Goal: Transaction & Acquisition: Book appointment/travel/reservation

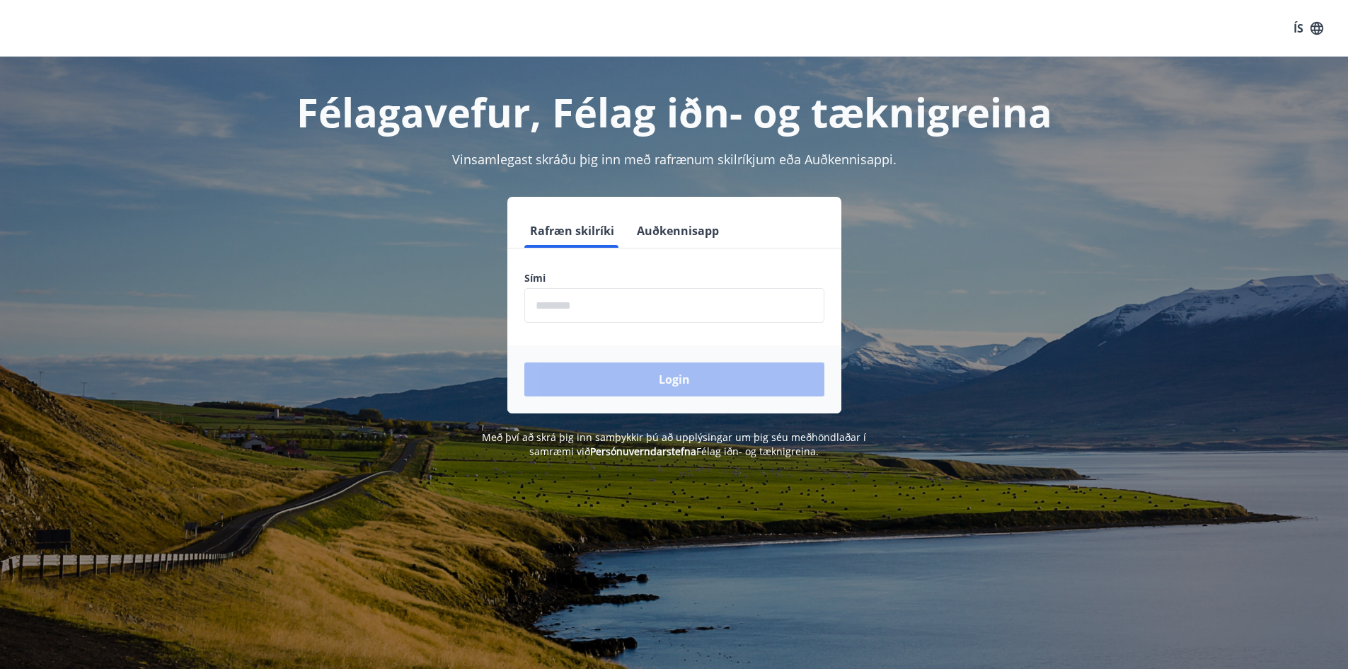
click at [585, 304] on input "phone" at bounding box center [674, 305] width 300 height 35
type input "********"
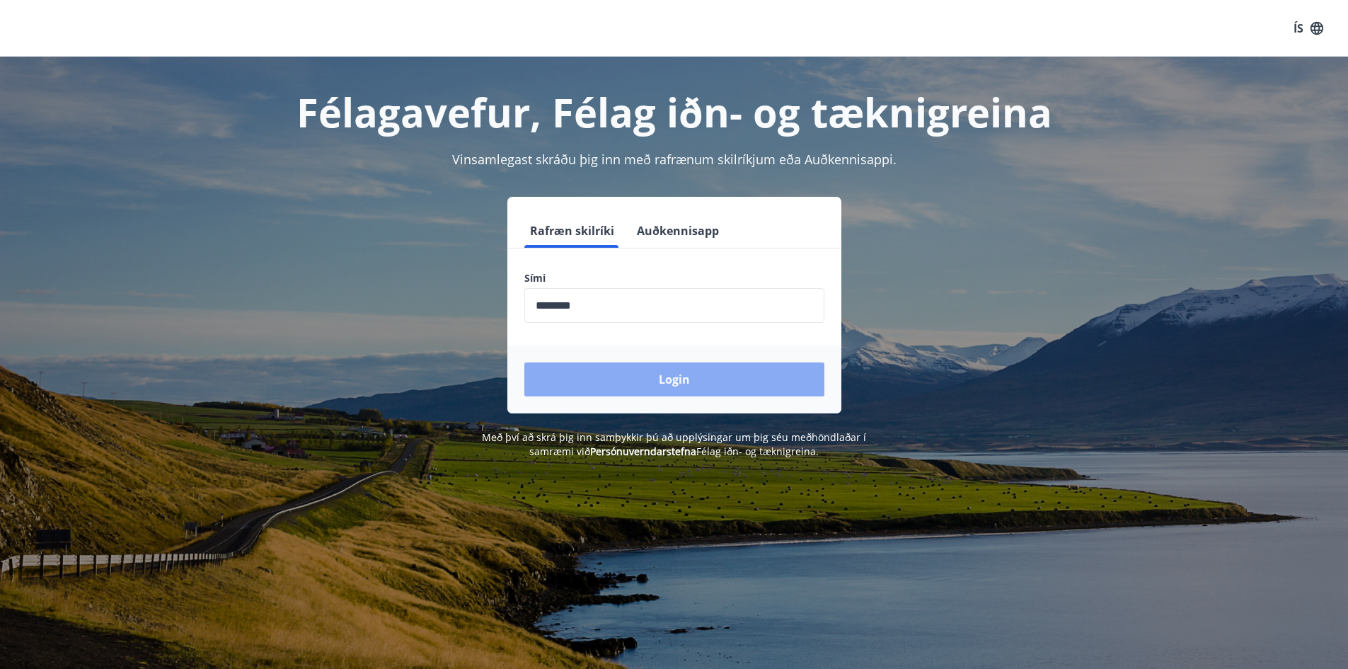
click at [626, 384] on button "Login" at bounding box center [674, 379] width 300 height 34
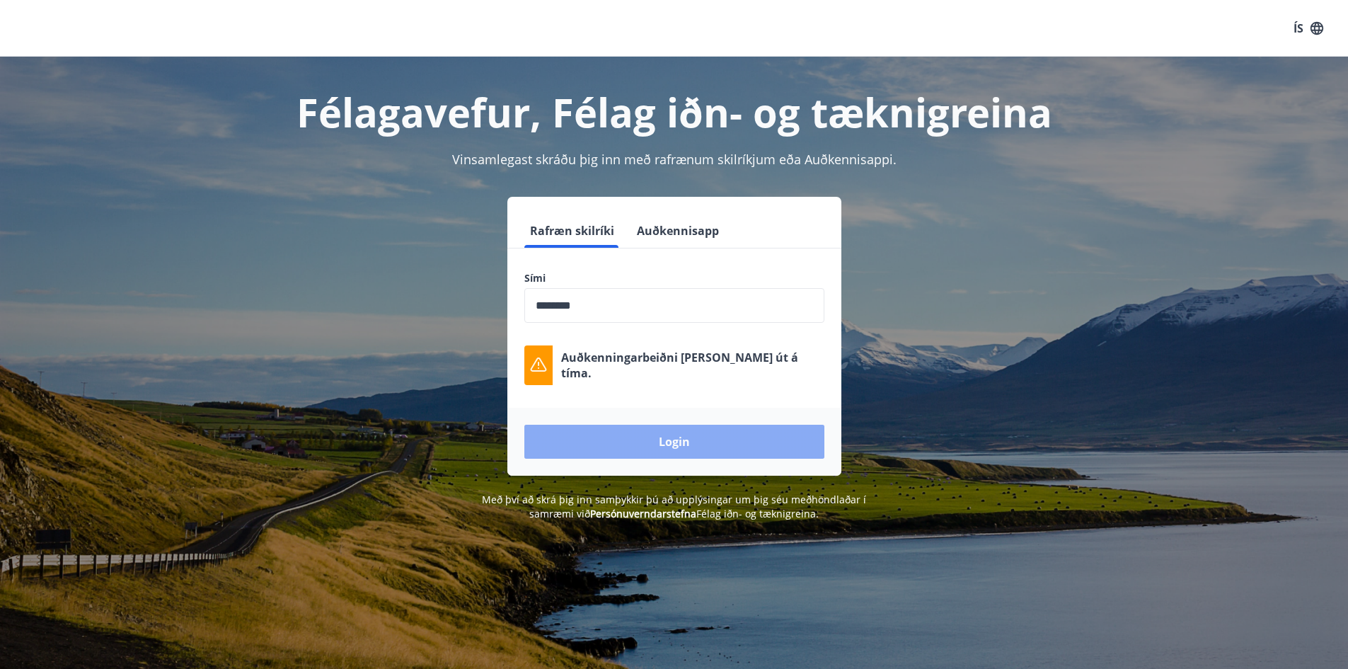
click at [689, 452] on button "Login" at bounding box center [674, 442] width 300 height 34
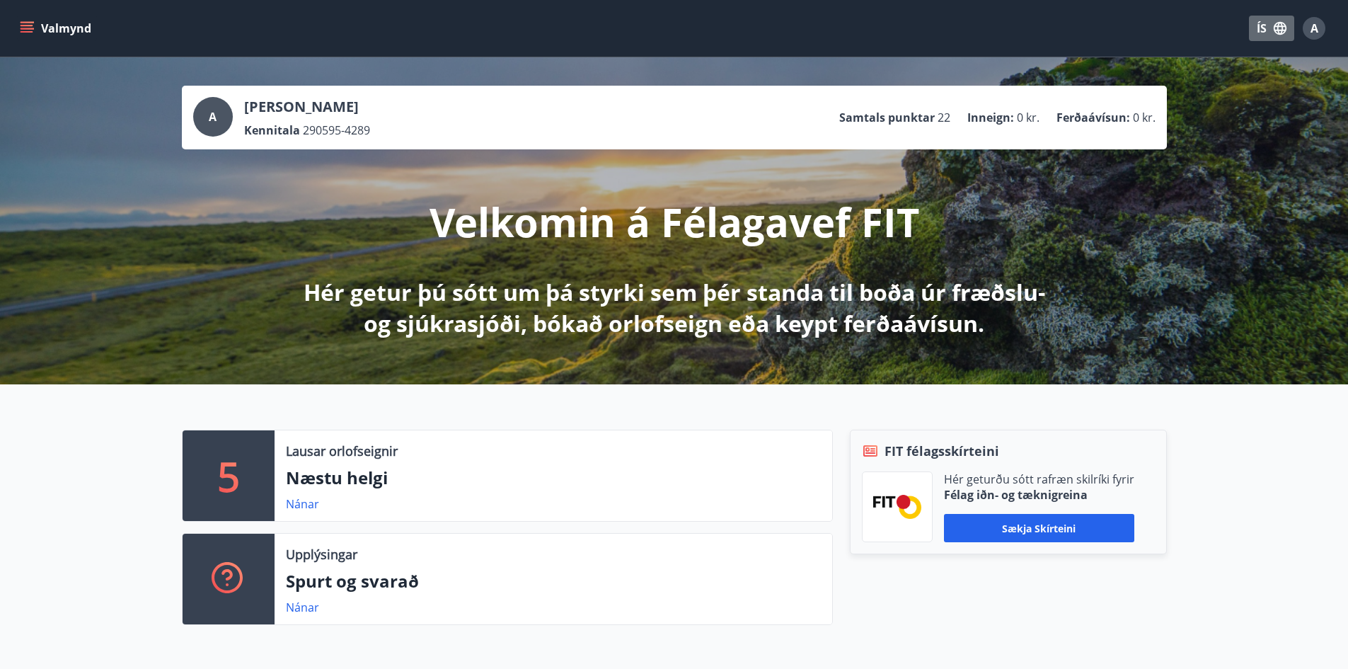
click at [1269, 18] on button "ÍS" at bounding box center [1271, 28] width 45 height 25
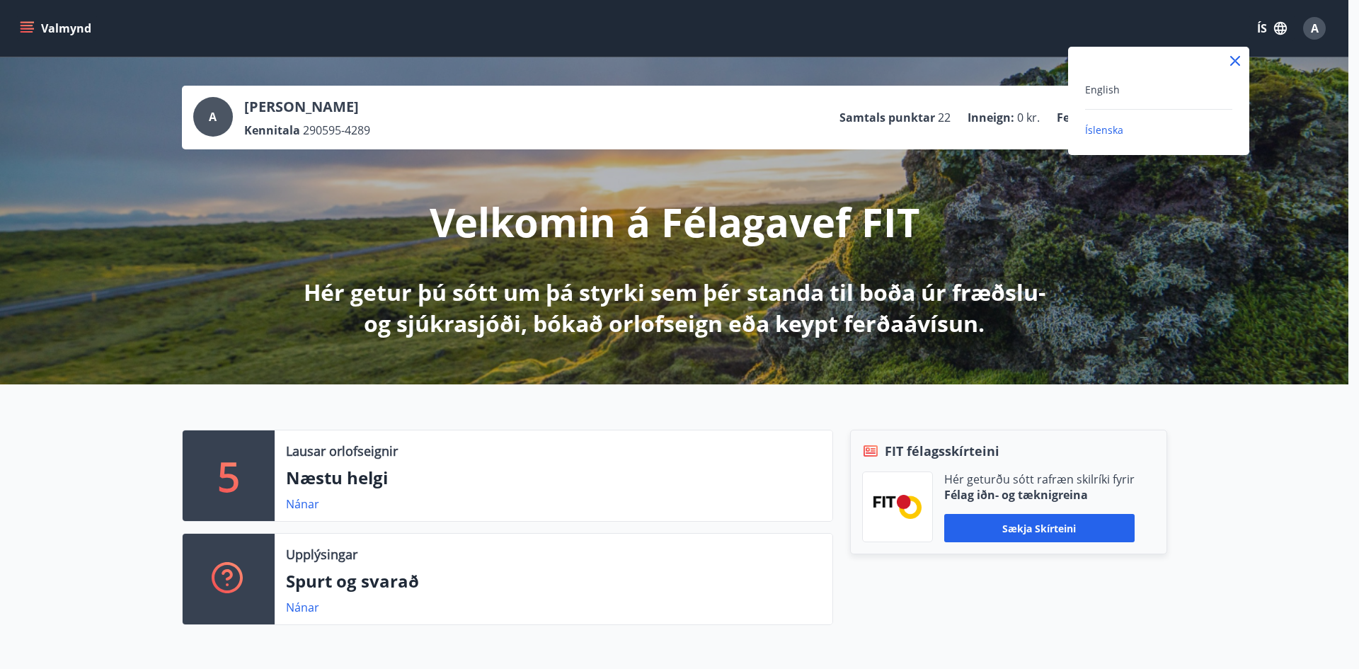
click at [1152, 81] on div "English" at bounding box center [1158, 89] width 147 height 17
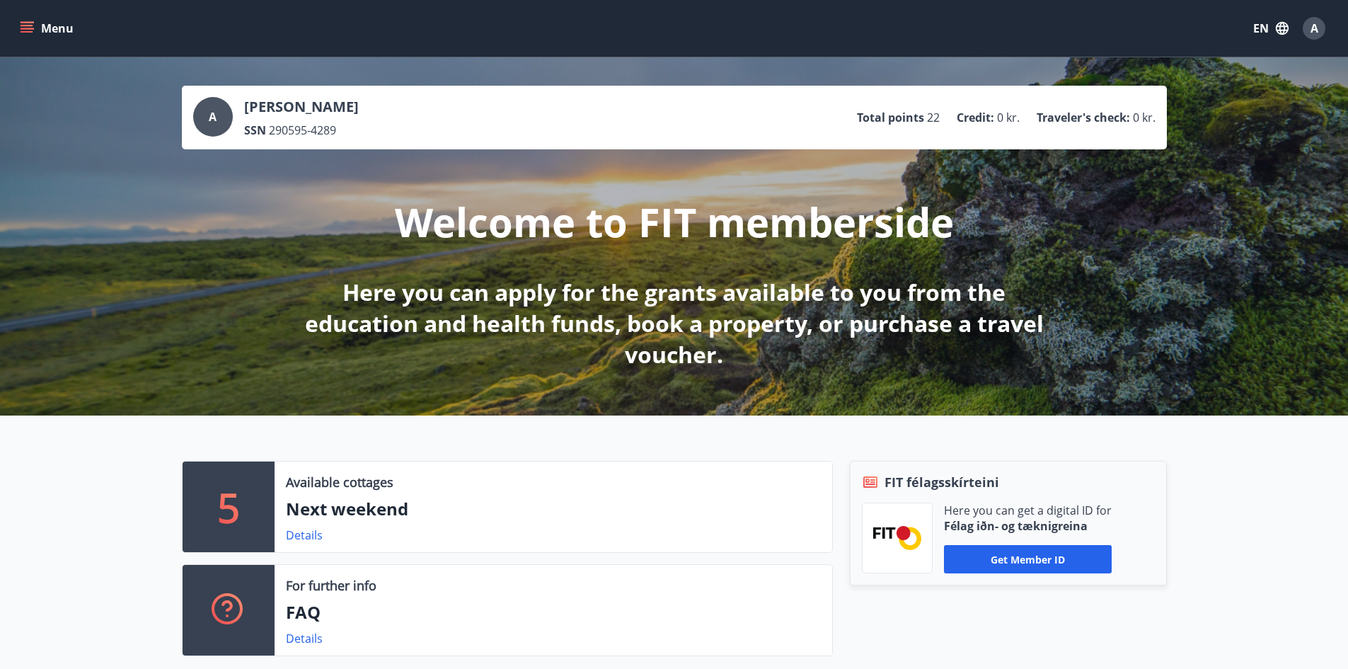
click at [26, 25] on icon "menu" at bounding box center [27, 25] width 13 height 1
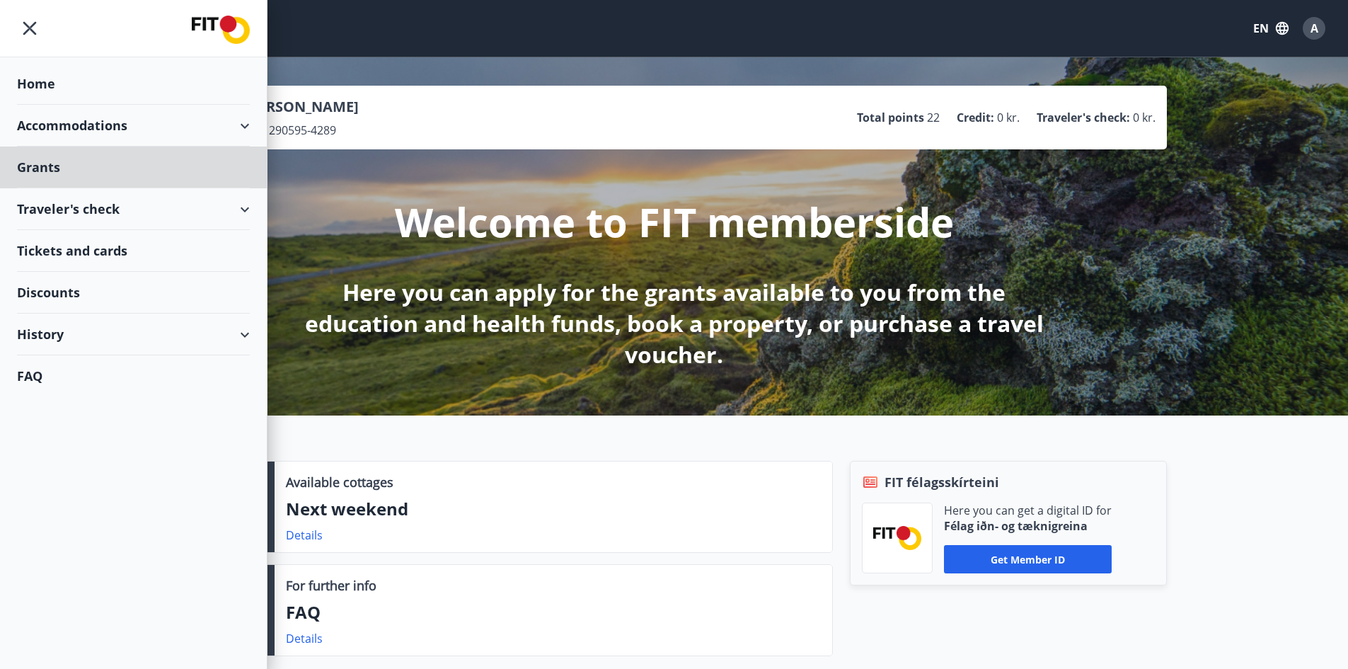
click at [69, 103] on div "Home" at bounding box center [133, 84] width 233 height 42
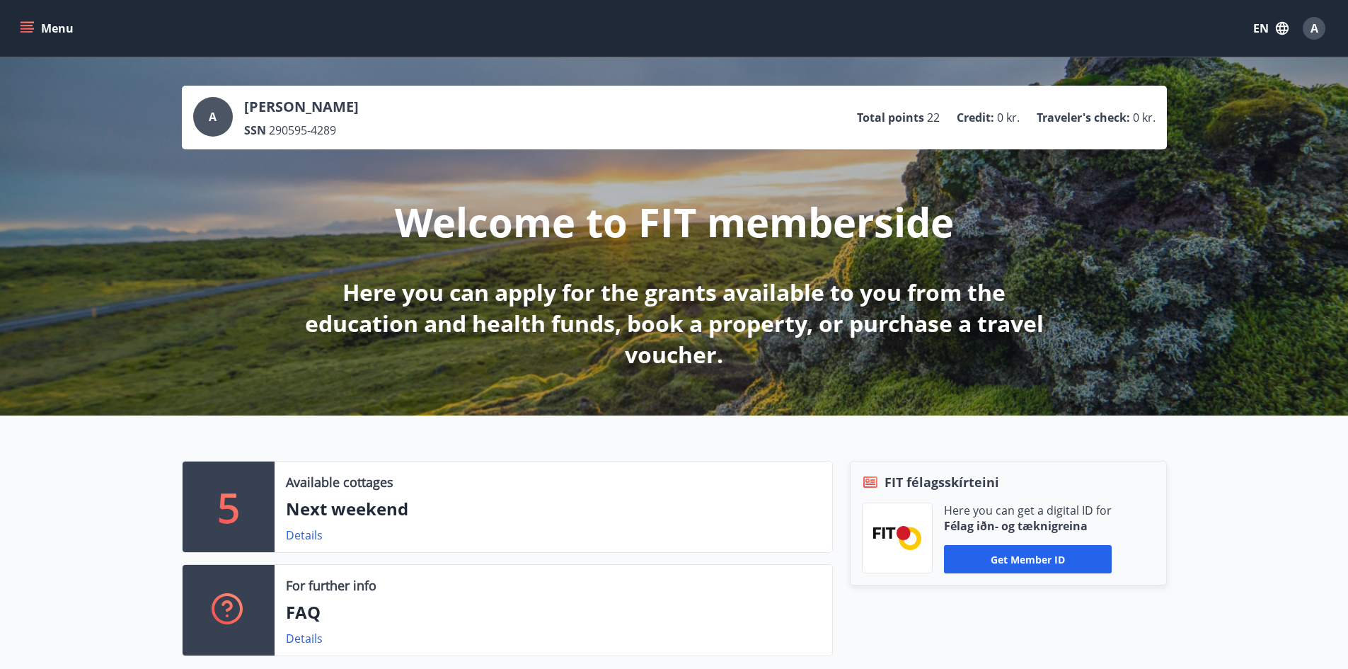
click at [28, 35] on button "Menu" at bounding box center [48, 28] width 62 height 25
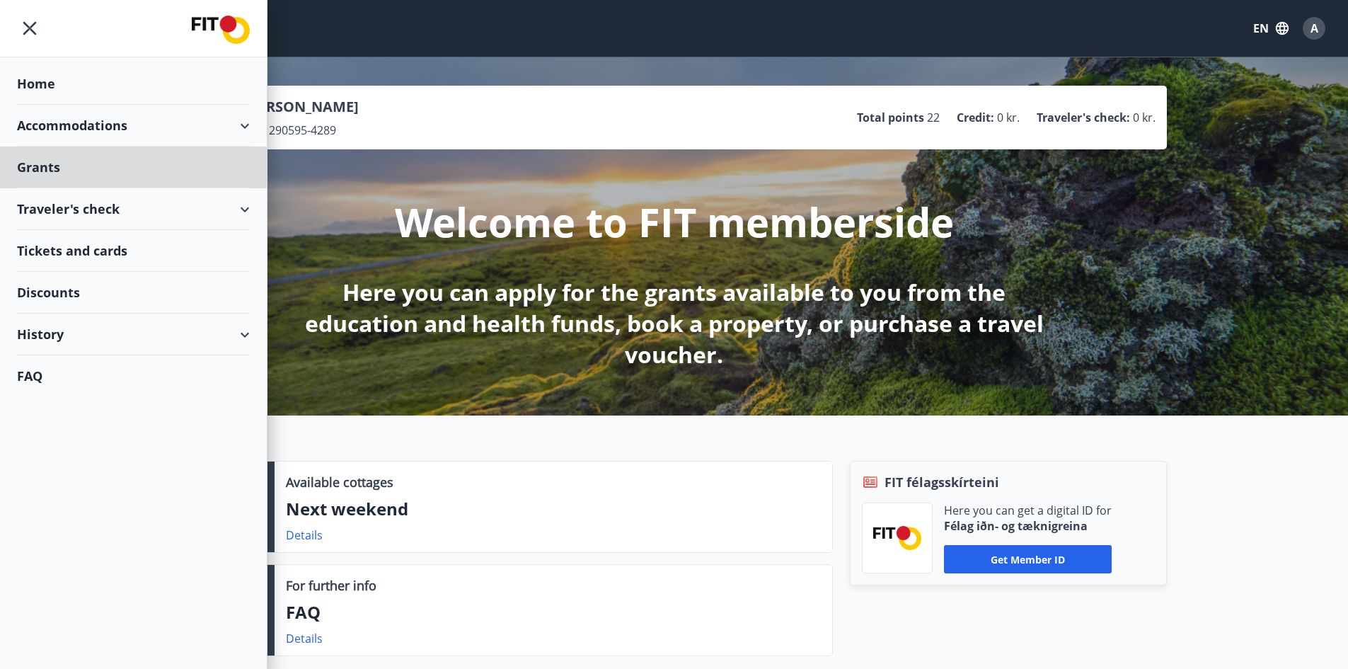
click at [48, 76] on div "Home" at bounding box center [133, 84] width 233 height 42
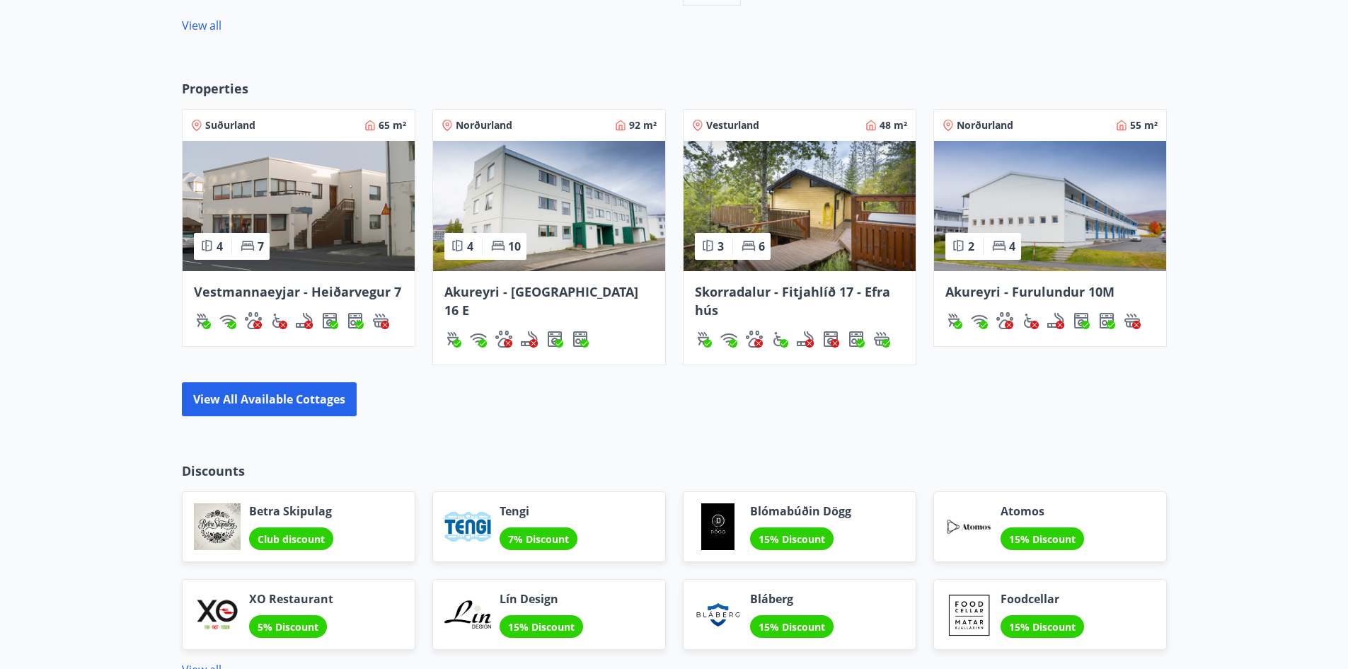
scroll to position [919, 0]
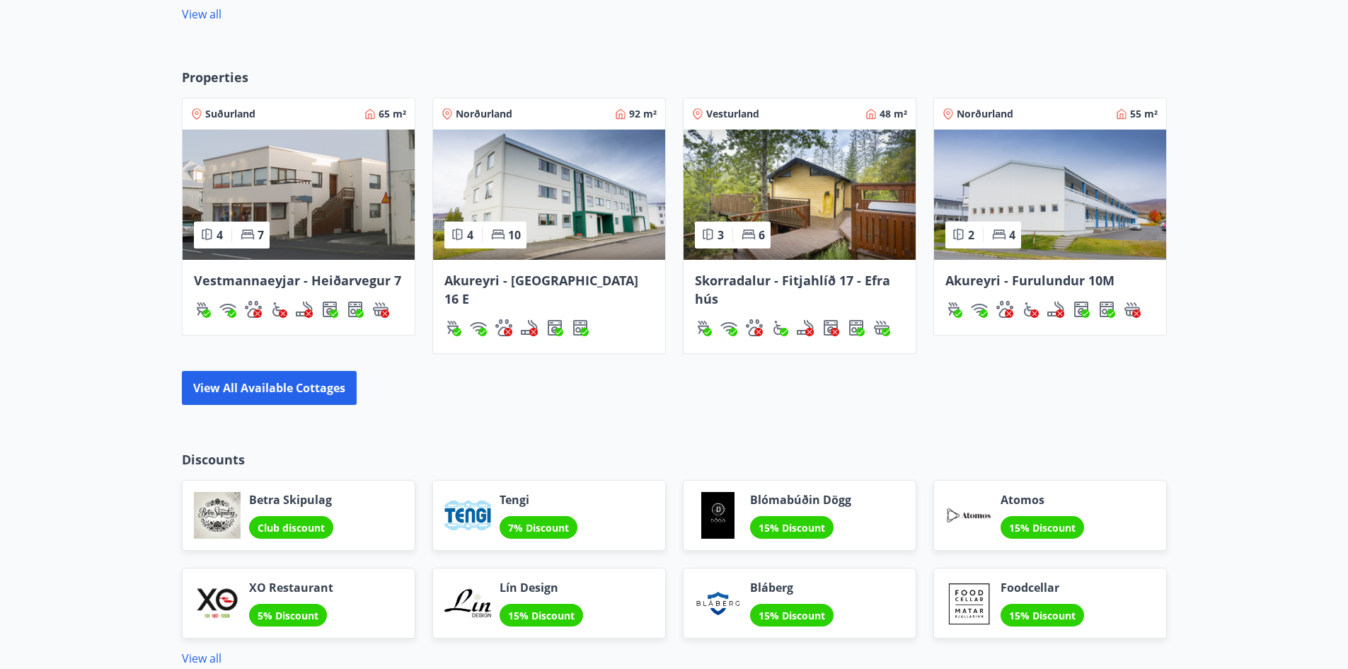
click at [825, 197] on img at bounding box center [800, 195] width 232 height 130
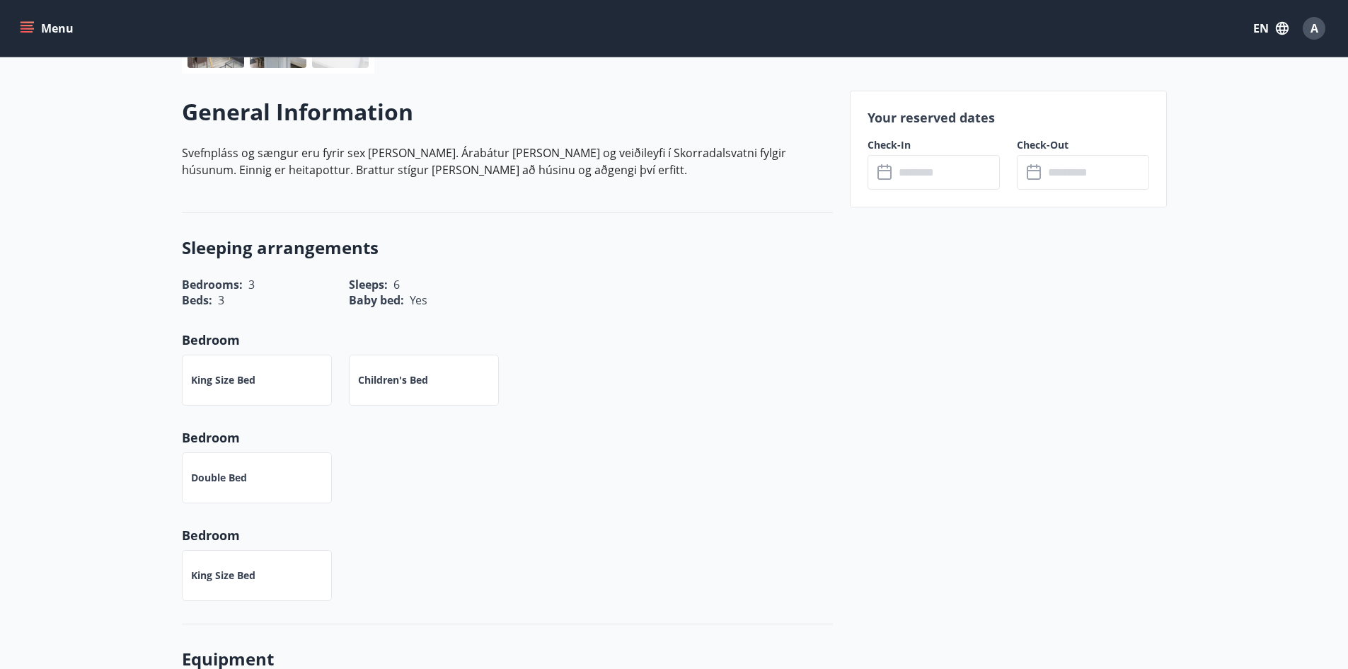
scroll to position [380, 0]
click at [922, 182] on input "text" at bounding box center [946, 171] width 105 height 35
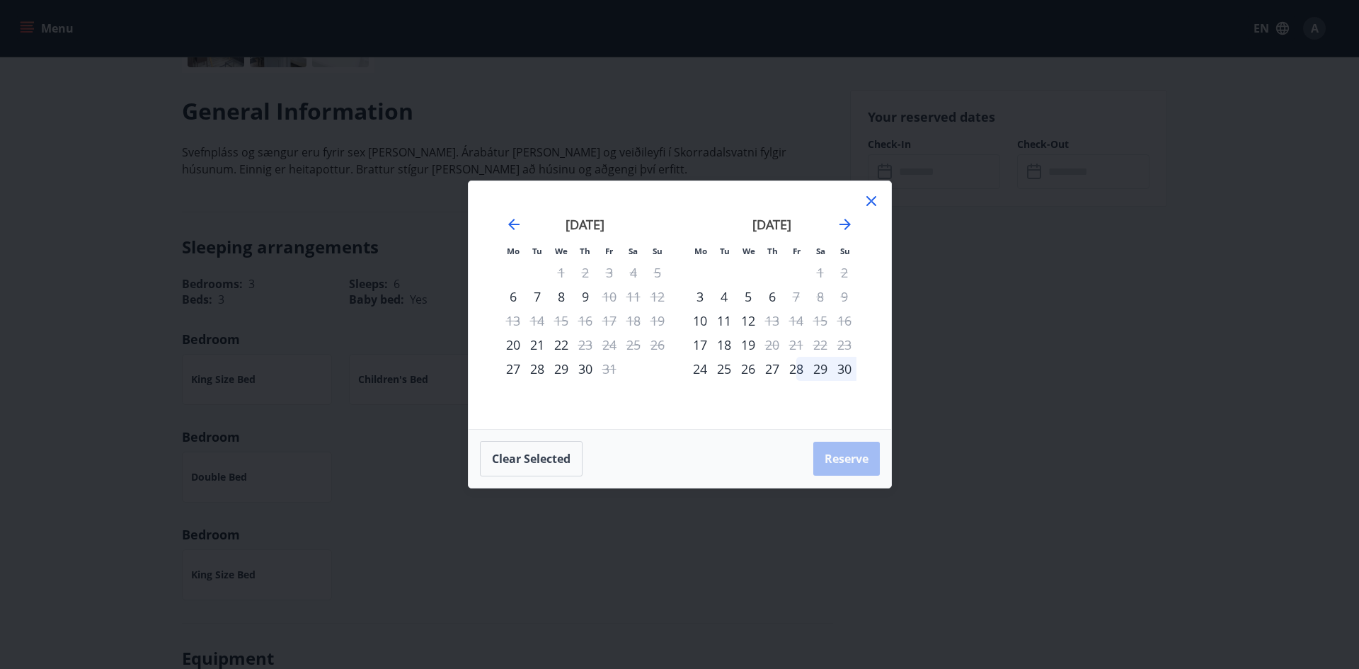
click at [804, 362] on div "28" at bounding box center [796, 369] width 24 height 24
click at [837, 363] on div "30" at bounding box center [844, 369] width 24 height 24
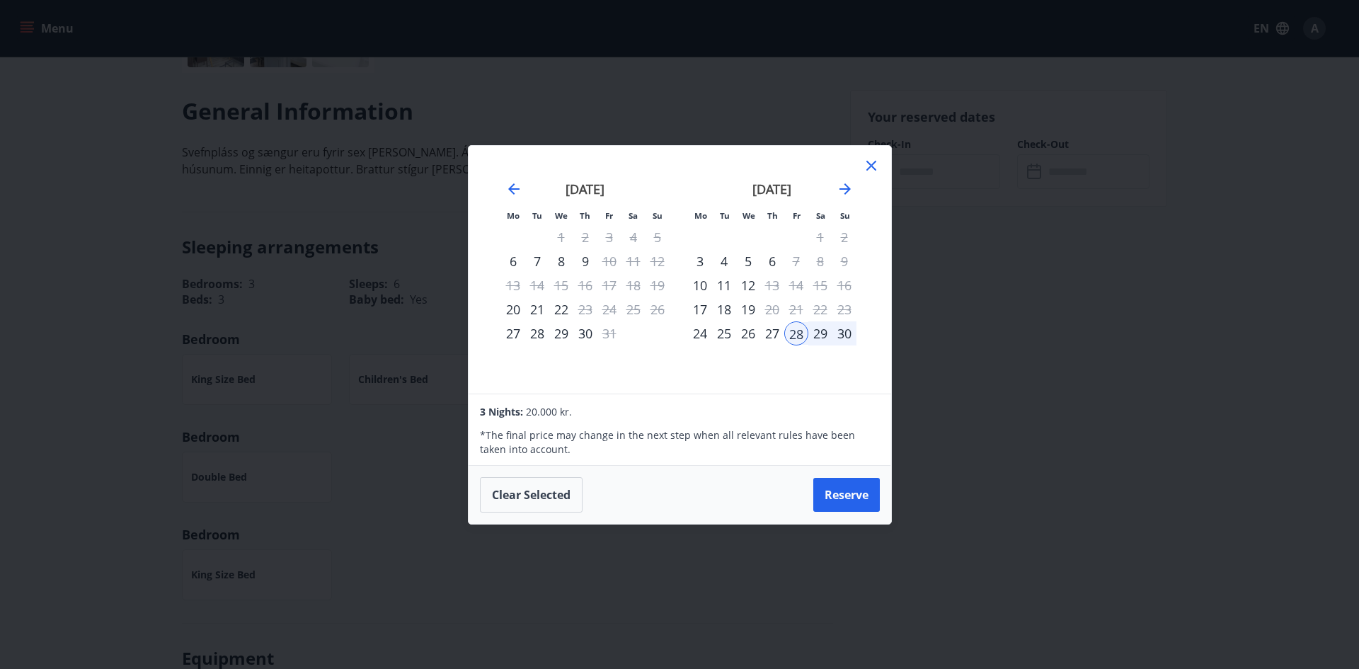
click at [848, 335] on div "30" at bounding box center [844, 333] width 24 height 24
click at [858, 497] on button "Reserve" at bounding box center [846, 495] width 67 height 34
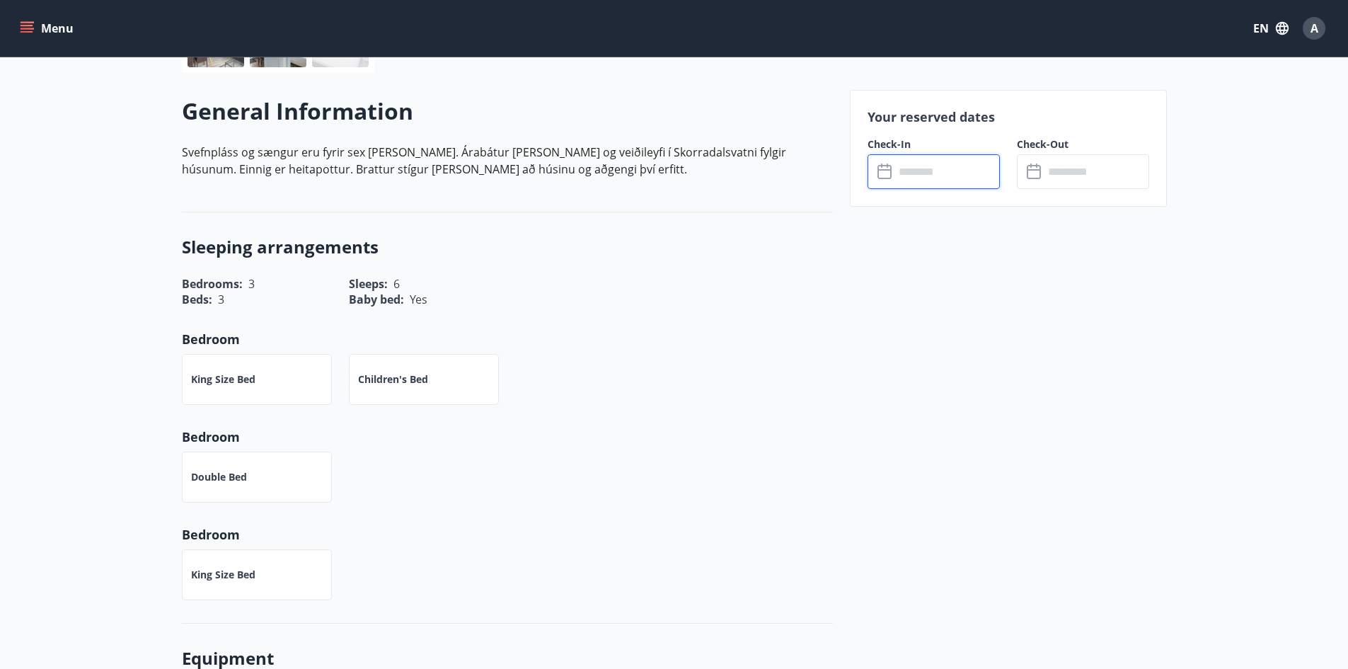
type input "******"
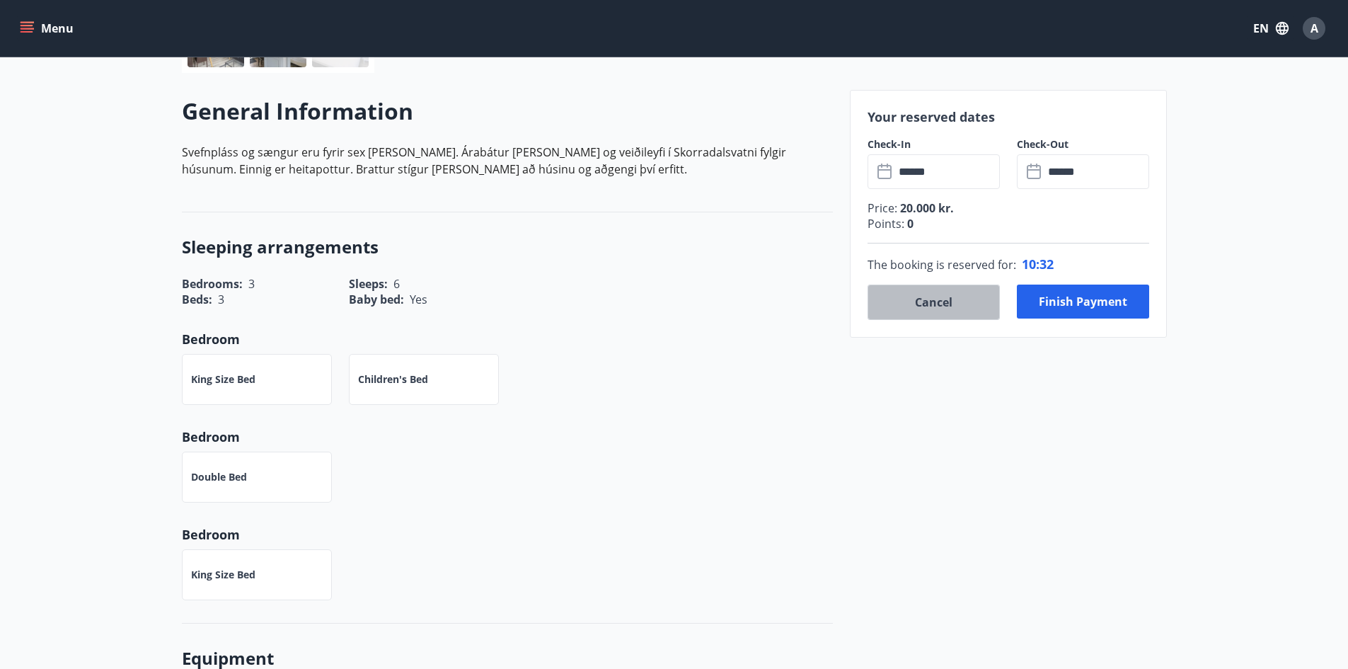
click at [949, 314] on button "Cancel" at bounding box center [934, 301] width 132 height 35
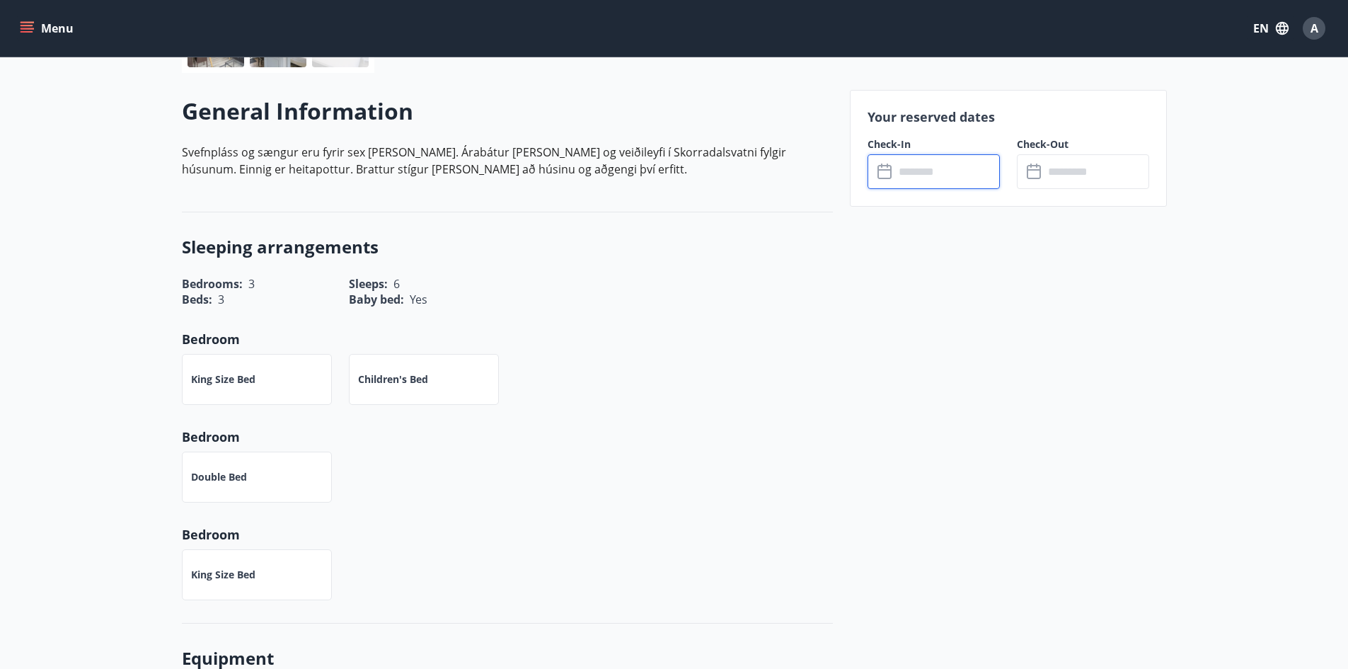
click at [943, 168] on input "text" at bounding box center [946, 171] width 105 height 35
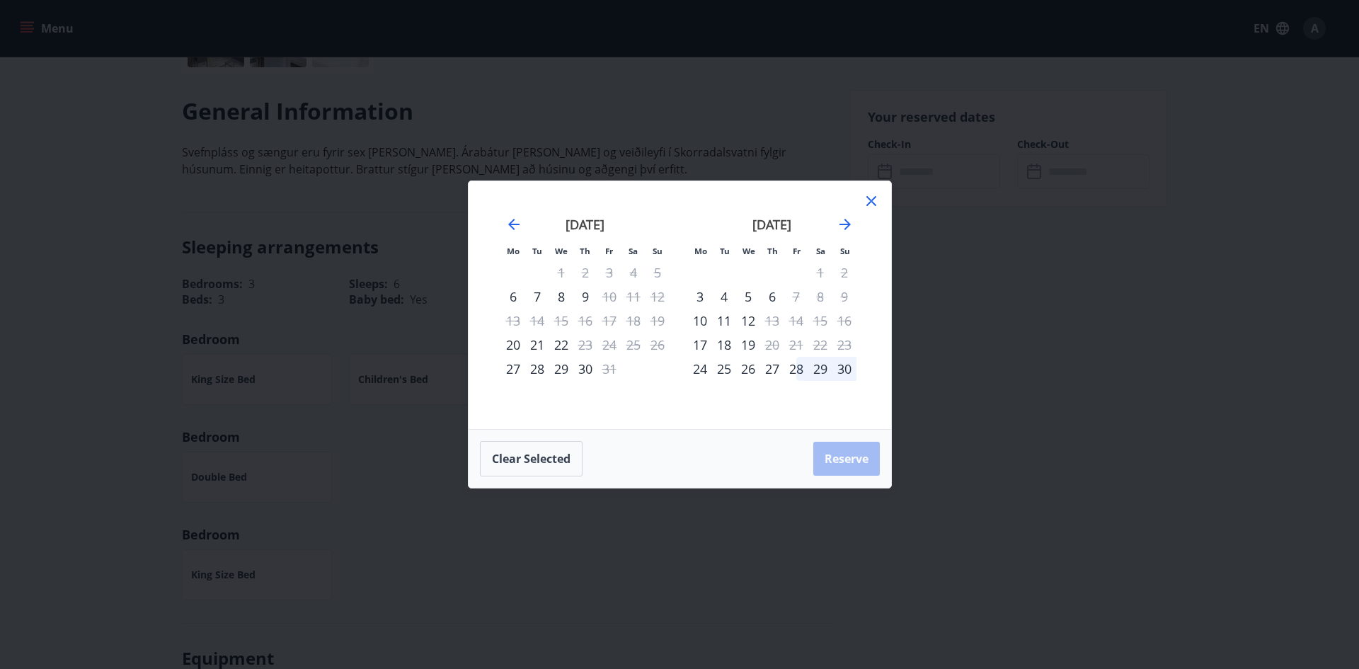
click at [568, 297] on div "8" at bounding box center [561, 296] width 24 height 24
click at [580, 300] on div "9" at bounding box center [585, 296] width 24 height 24
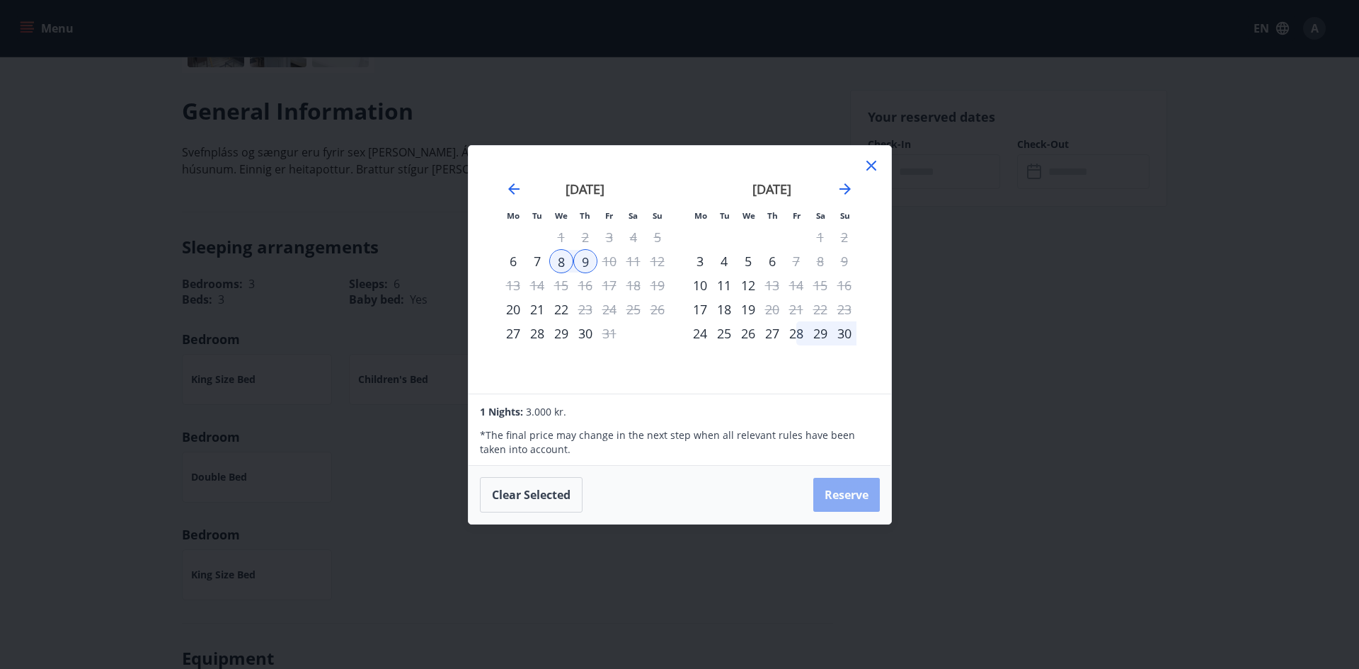
click at [836, 480] on button "Reserve" at bounding box center [846, 495] width 67 height 34
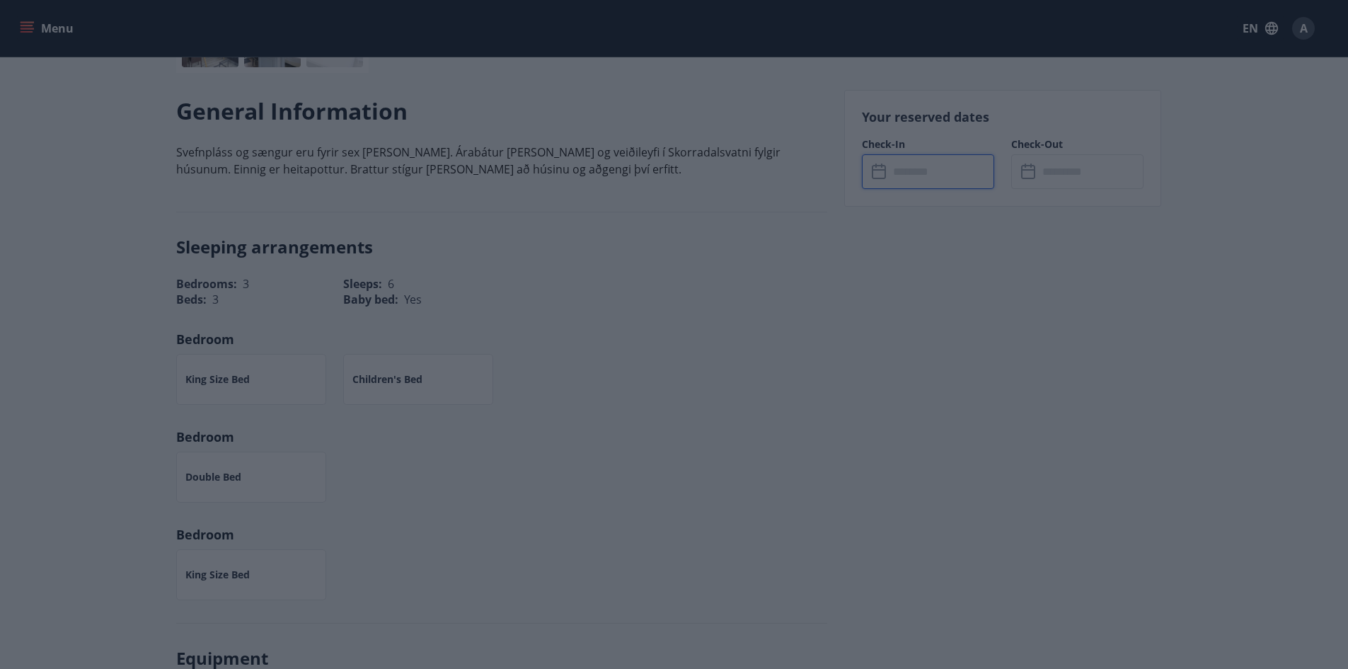
type input "******"
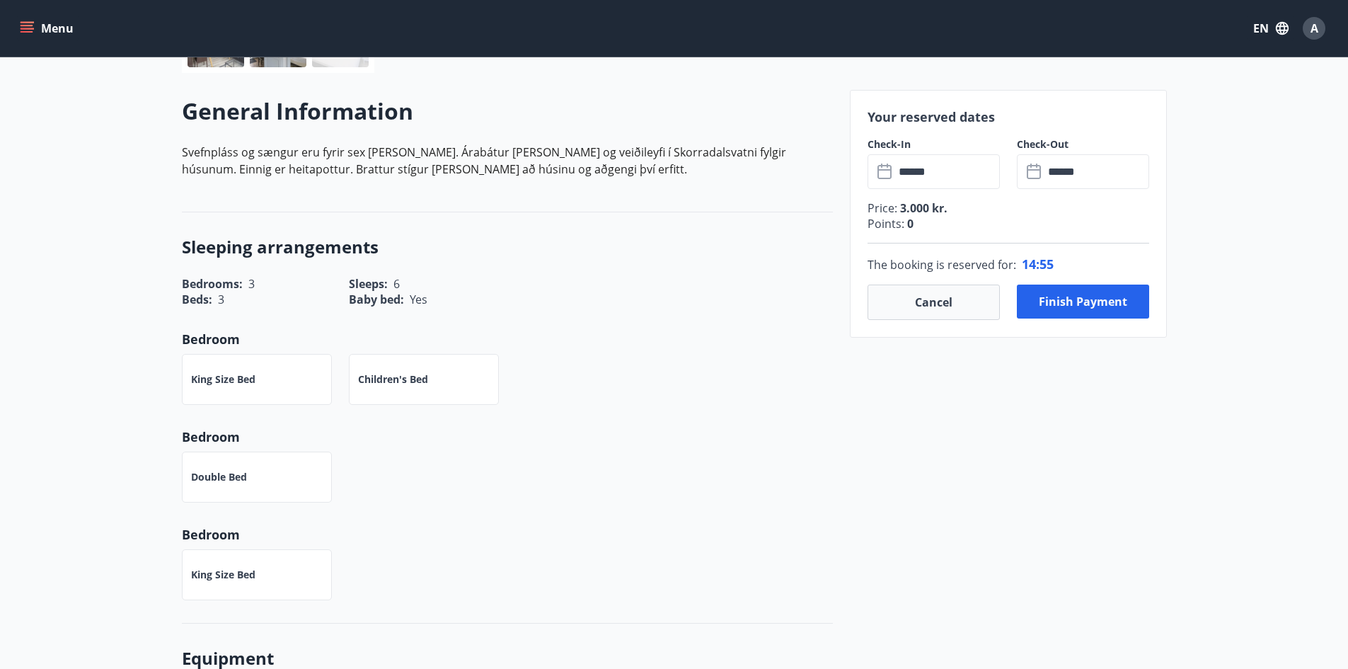
drag, startPoint x: 836, startPoint y: 480, endPoint x: 875, endPoint y: 333, distance: 152.1
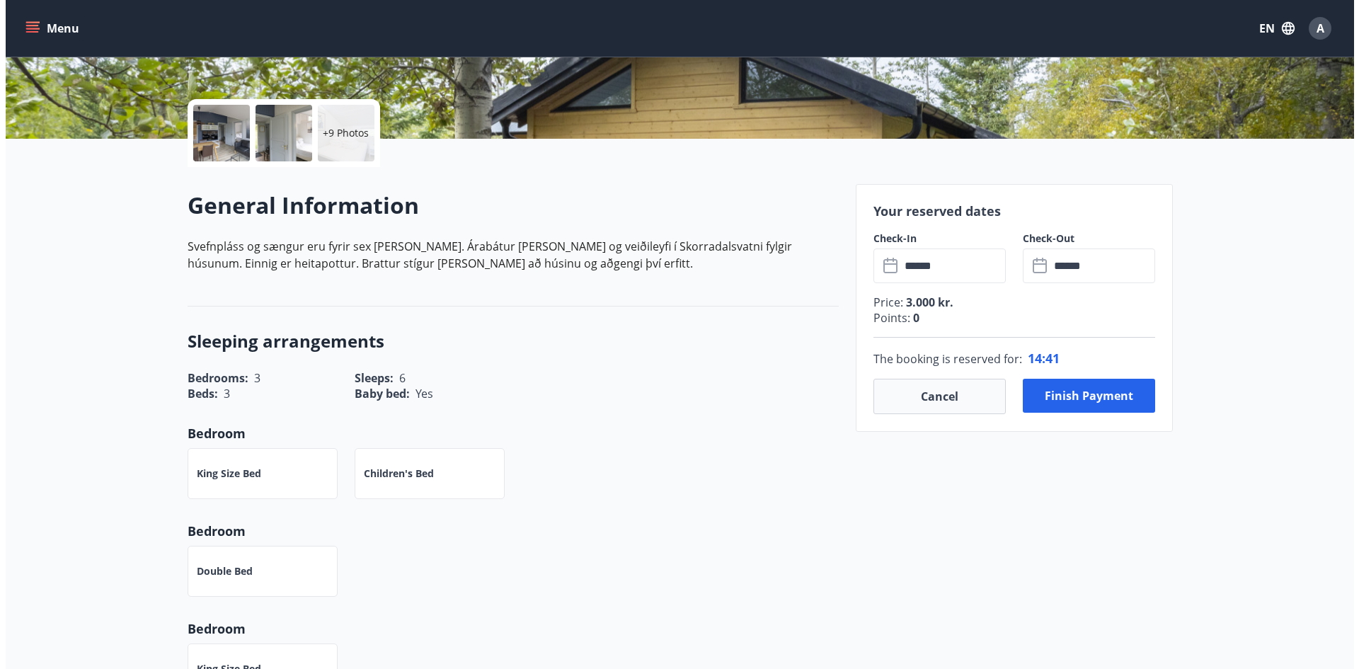
scroll to position [287, 0]
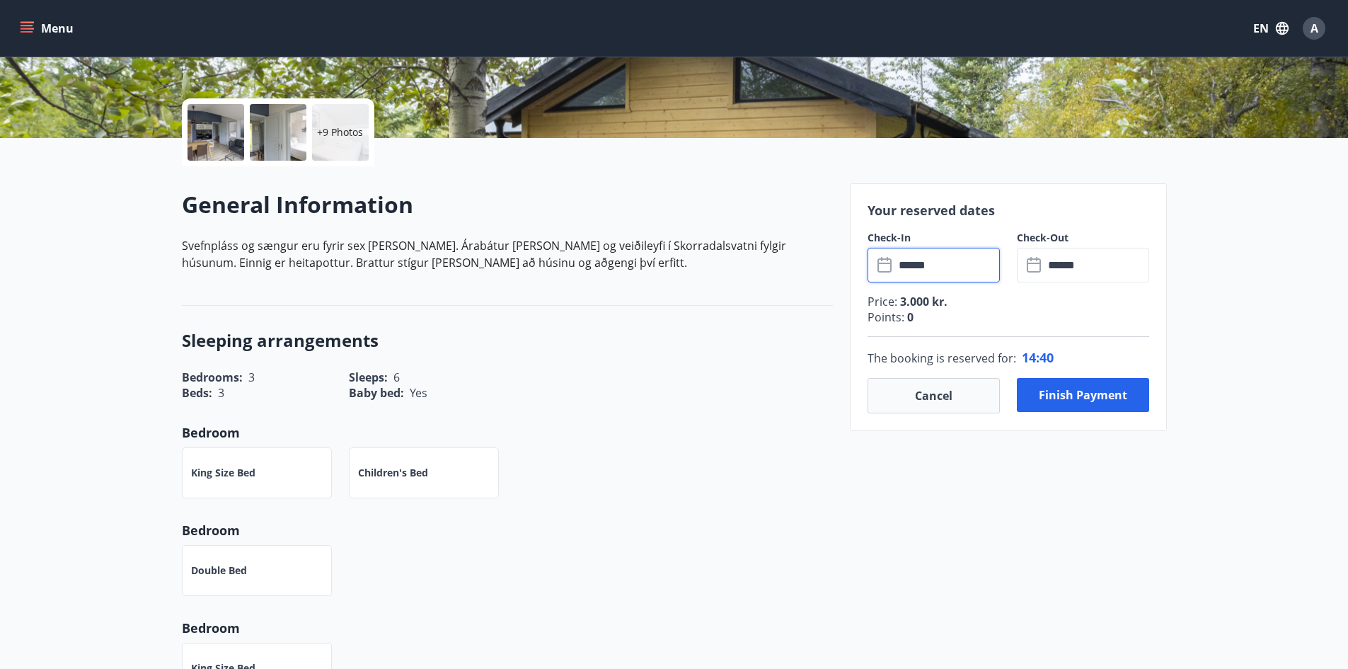
click at [952, 267] on input "******" at bounding box center [946, 265] width 105 height 35
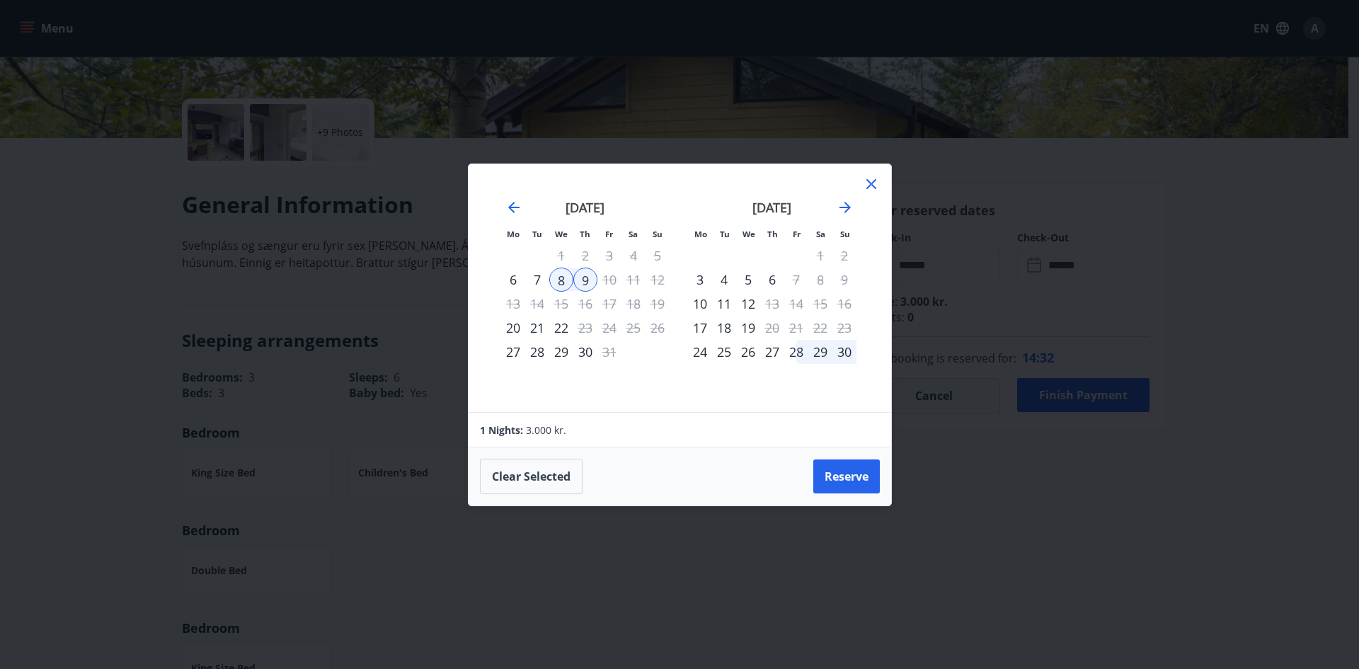
click at [814, 357] on div "29" at bounding box center [820, 352] width 24 height 24
click at [842, 357] on div "30" at bounding box center [844, 352] width 24 height 24
click at [824, 483] on button "Reserve" at bounding box center [846, 476] width 67 height 34
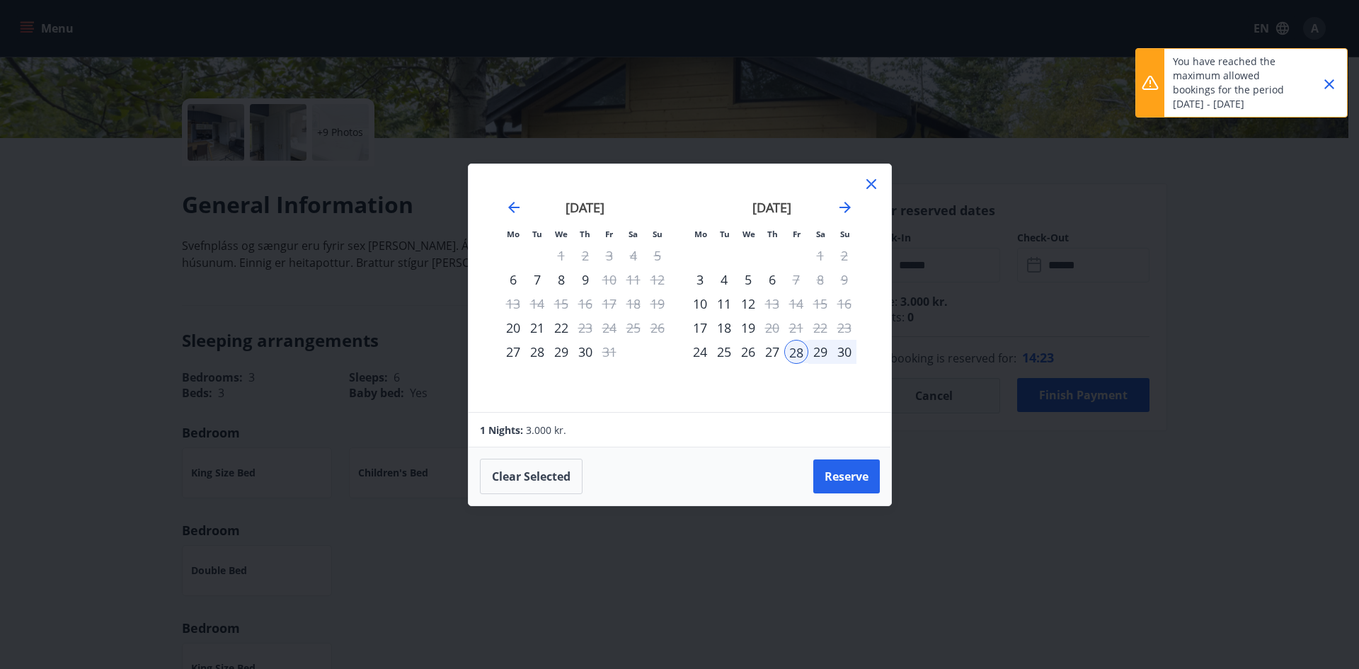
click at [873, 183] on icon at bounding box center [871, 184] width 10 height 10
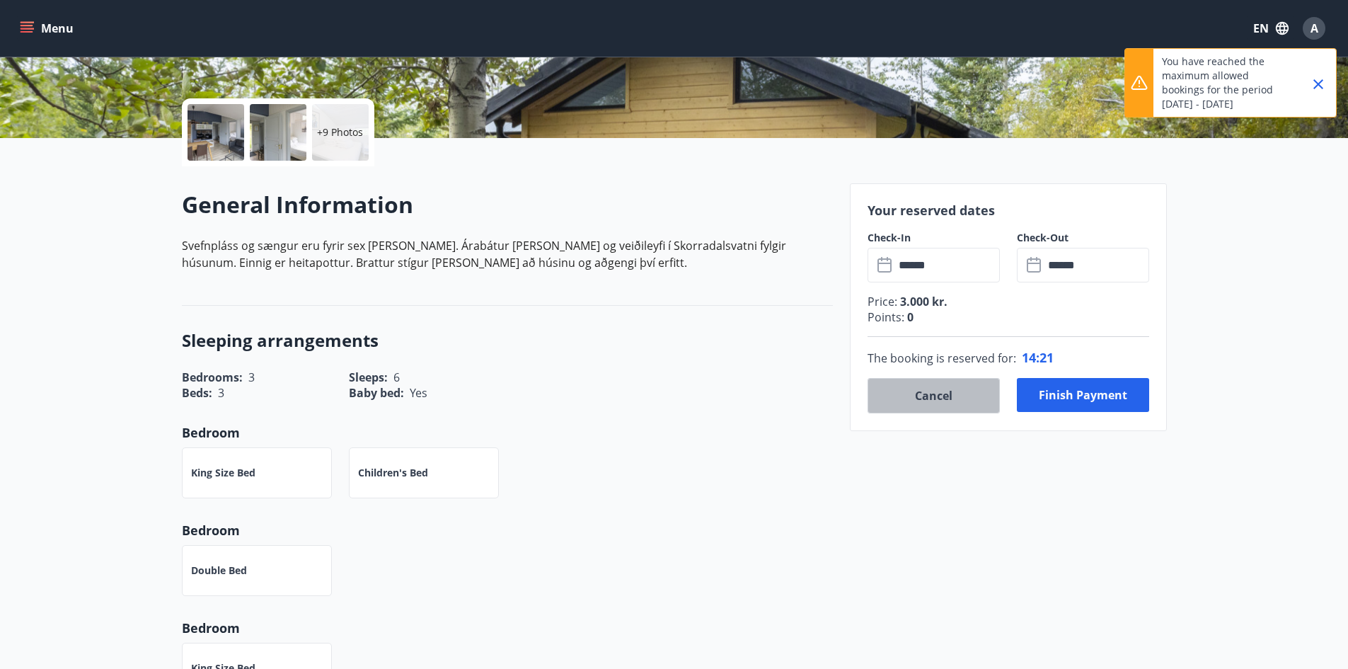
click at [916, 386] on button "Cancel" at bounding box center [934, 395] width 132 height 35
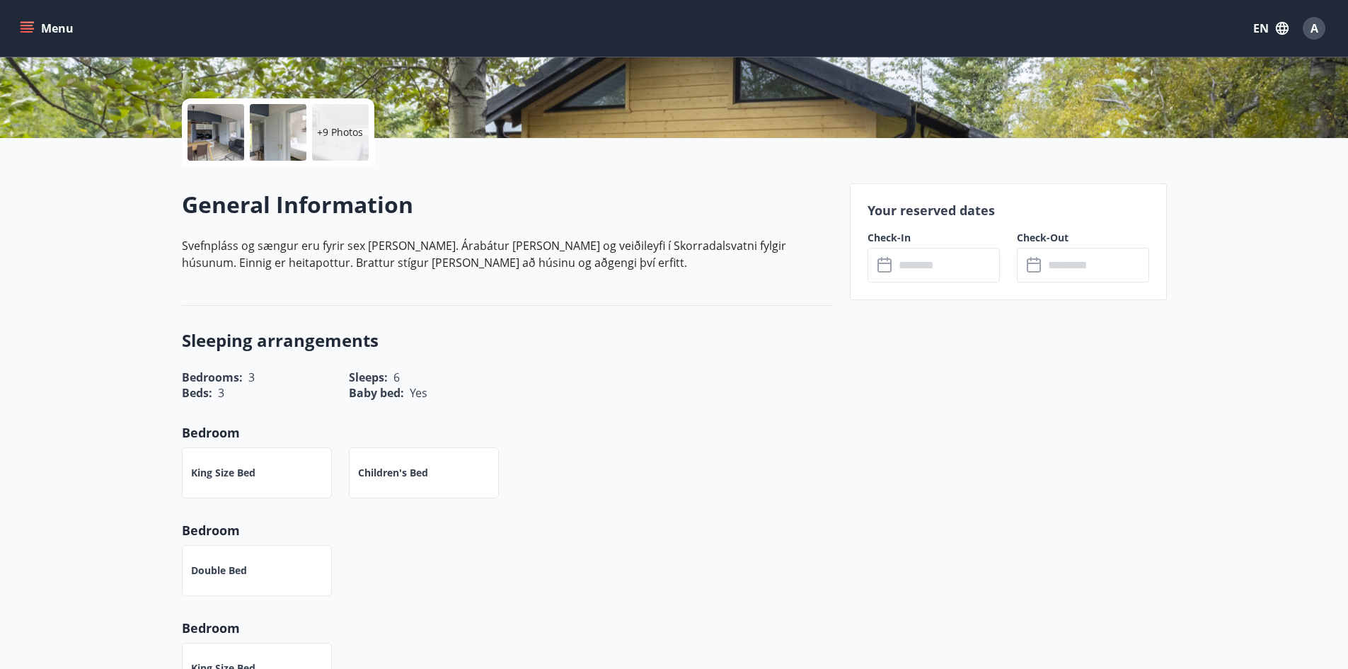
click at [360, 136] on p "+9 Photos" at bounding box center [340, 132] width 46 height 14
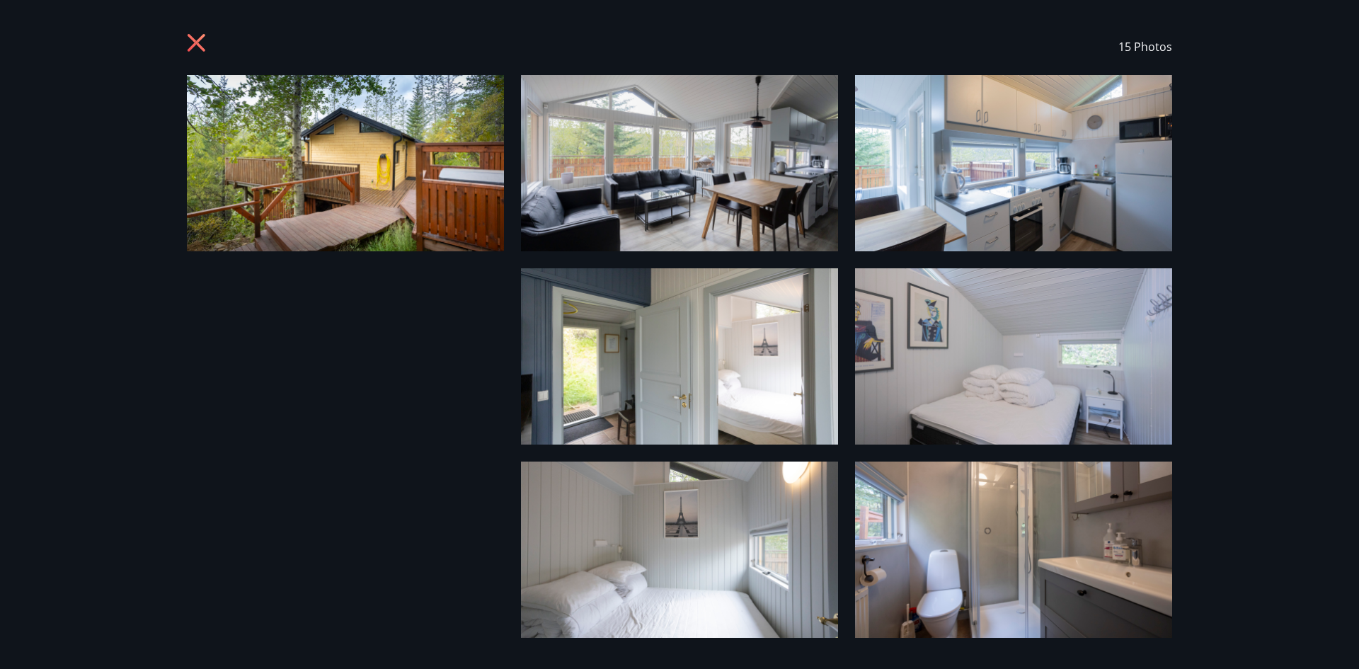
scroll to position [4, 0]
